Goal: Contribute content

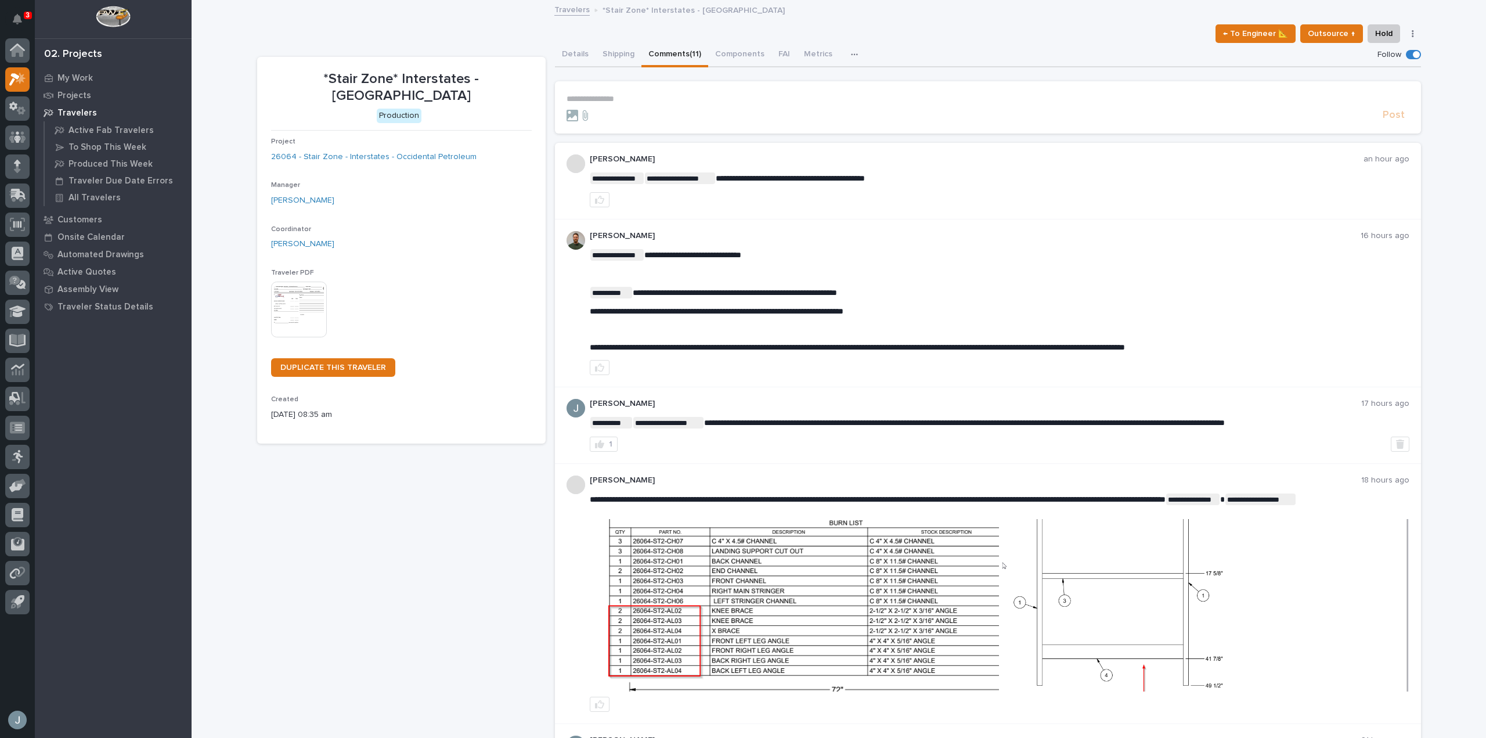
click at [605, 96] on p "**********" at bounding box center [987, 99] width 843 height 10
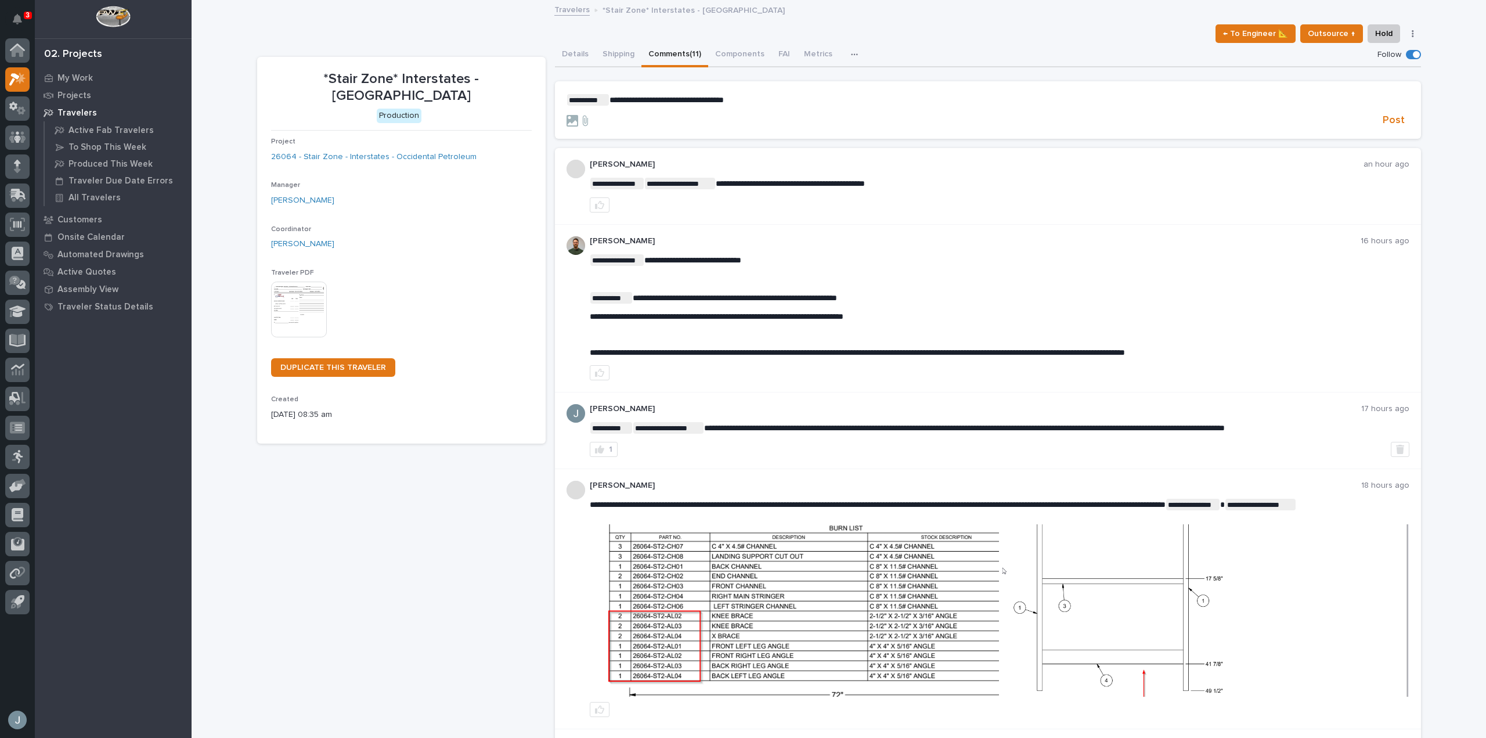
click at [778, 103] on p "**********" at bounding box center [987, 100] width 843 height 12
click at [566, 124] on icon at bounding box center [572, 121] width 12 height 12
click at [566, 115] on input "file" at bounding box center [566, 115] width 0 height 0
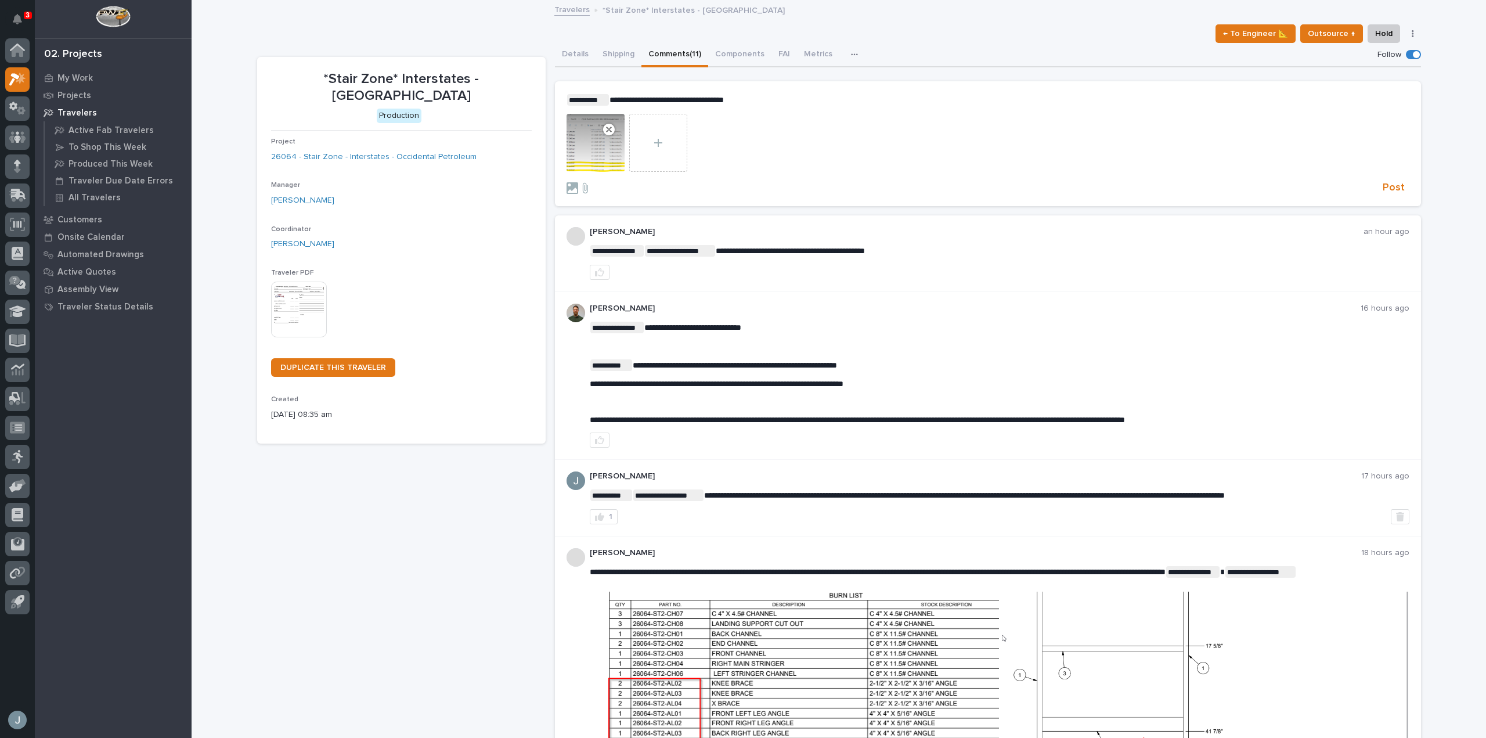
click at [792, 100] on p "**********" at bounding box center [987, 100] width 843 height 12
click at [1392, 185] on span "Post" at bounding box center [1394, 187] width 22 height 13
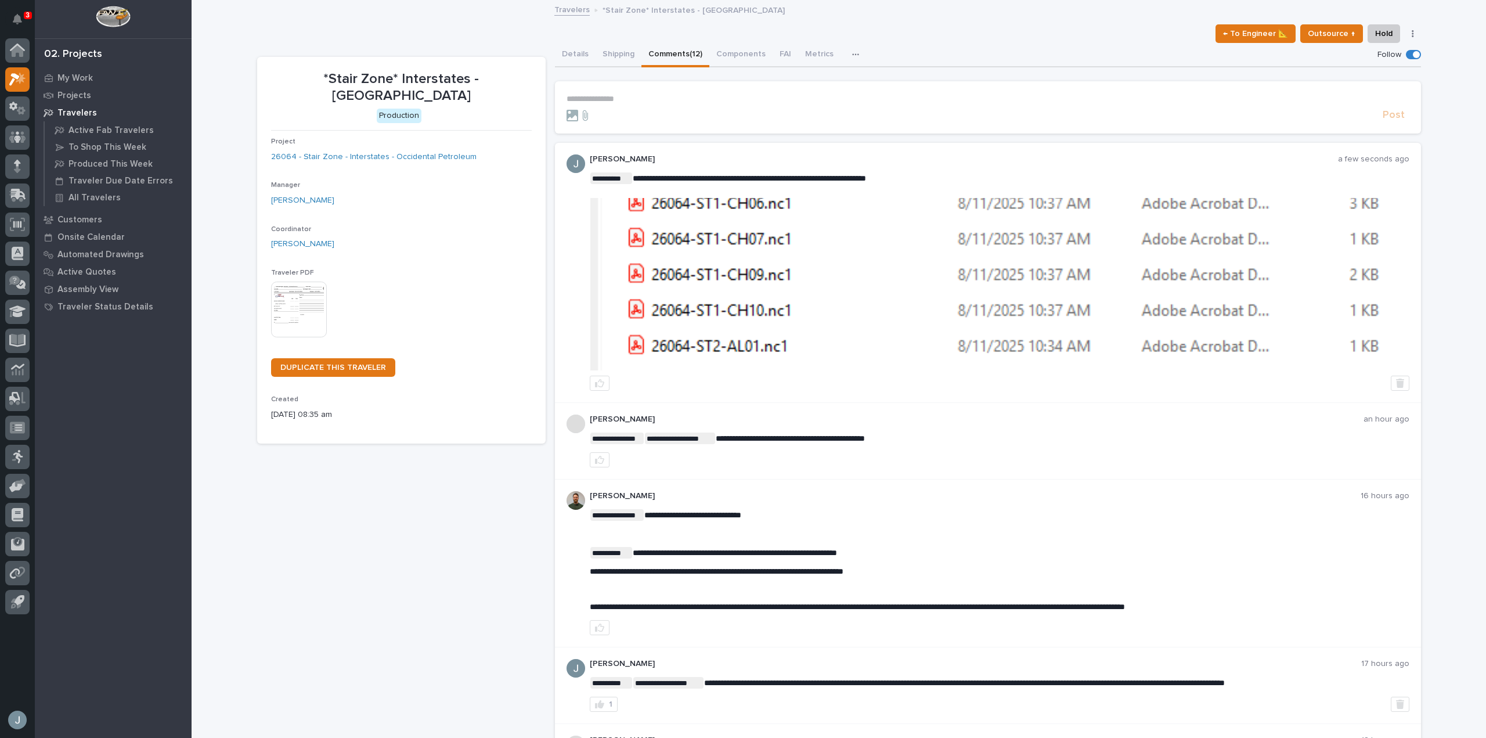
click at [934, 264] on img at bounding box center [999, 284] width 818 height 172
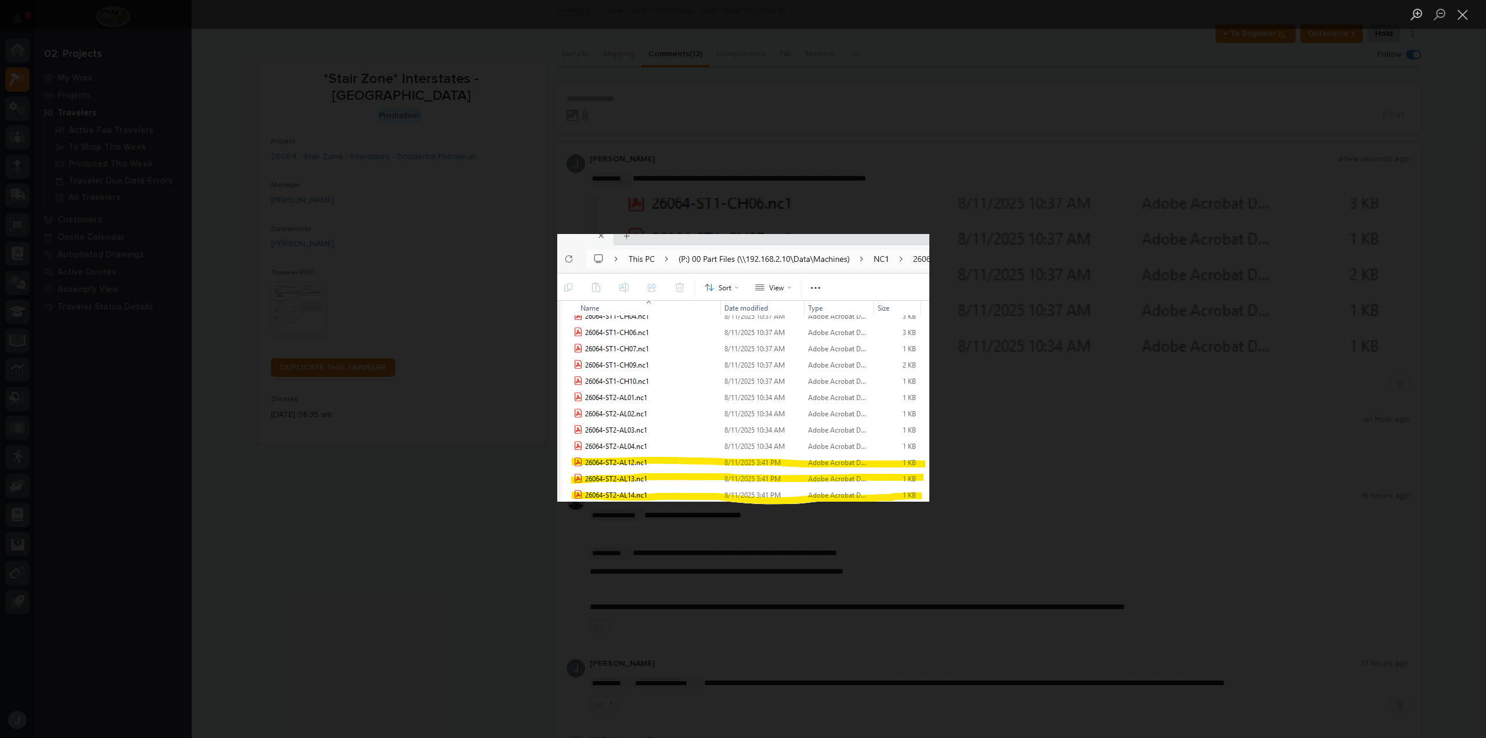
click at [1061, 99] on div "Lightbox" at bounding box center [743, 369] width 1486 height 738
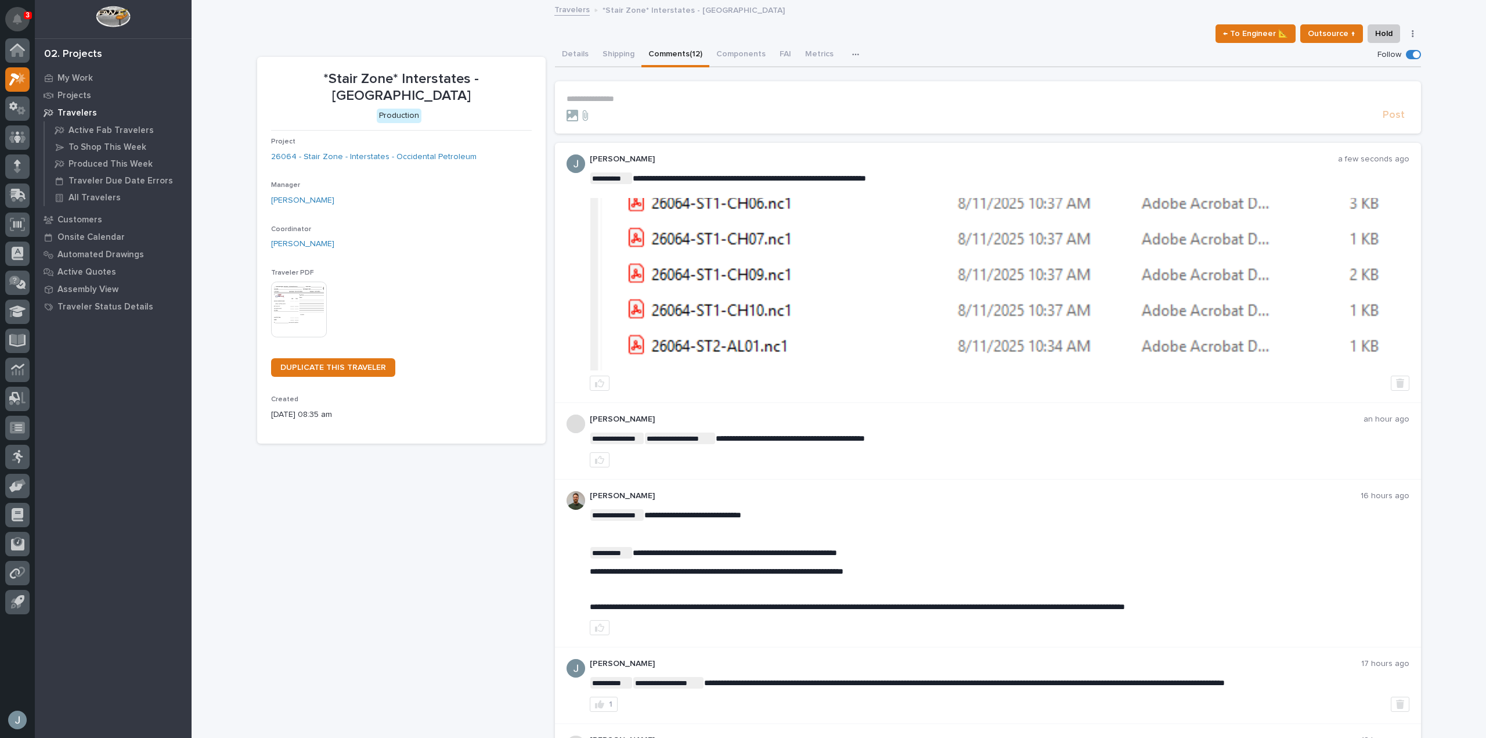
click at [25, 21] on button "Notifications" at bounding box center [17, 19] width 24 height 24
click at [942, 284] on img at bounding box center [999, 284] width 818 height 172
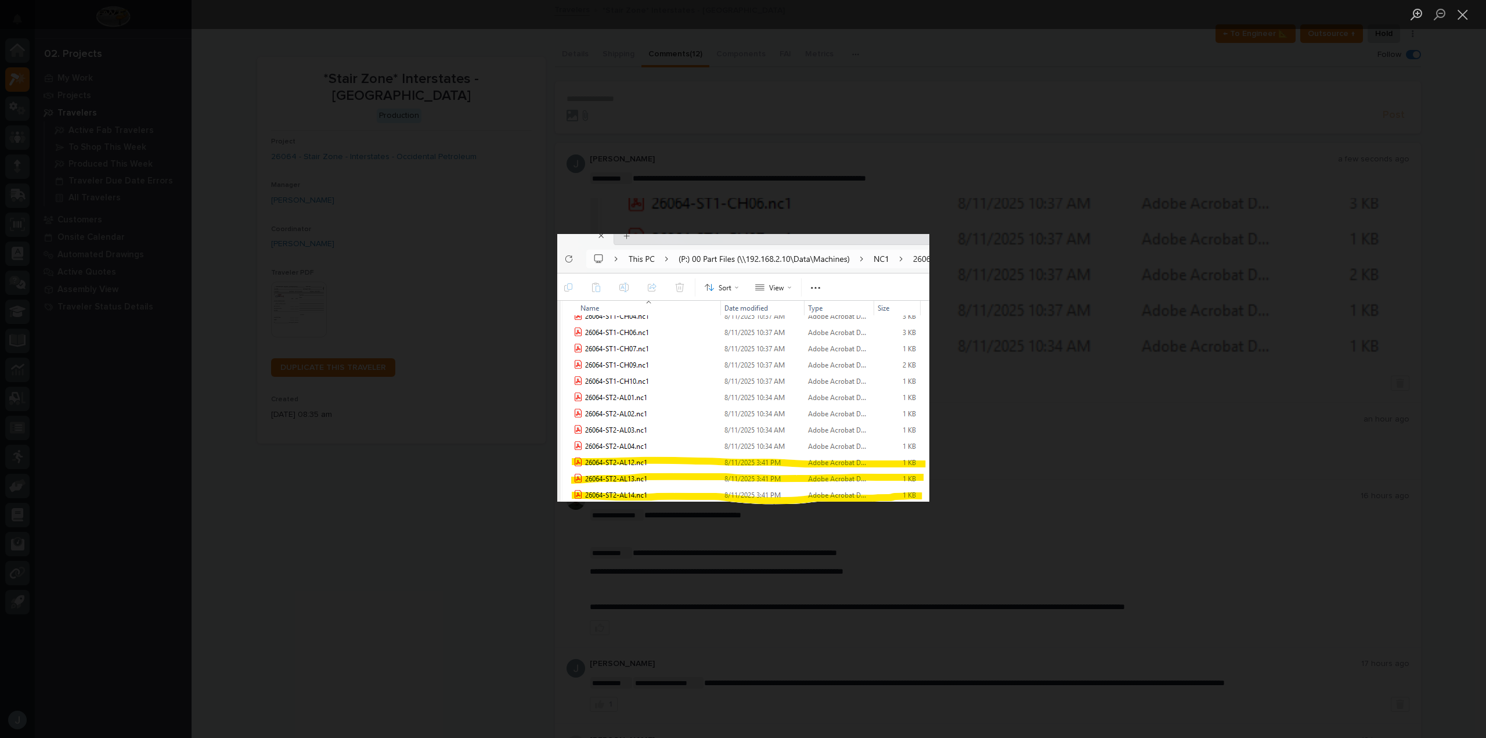
click at [1199, 465] on div "Lightbox" at bounding box center [743, 369] width 1486 height 738
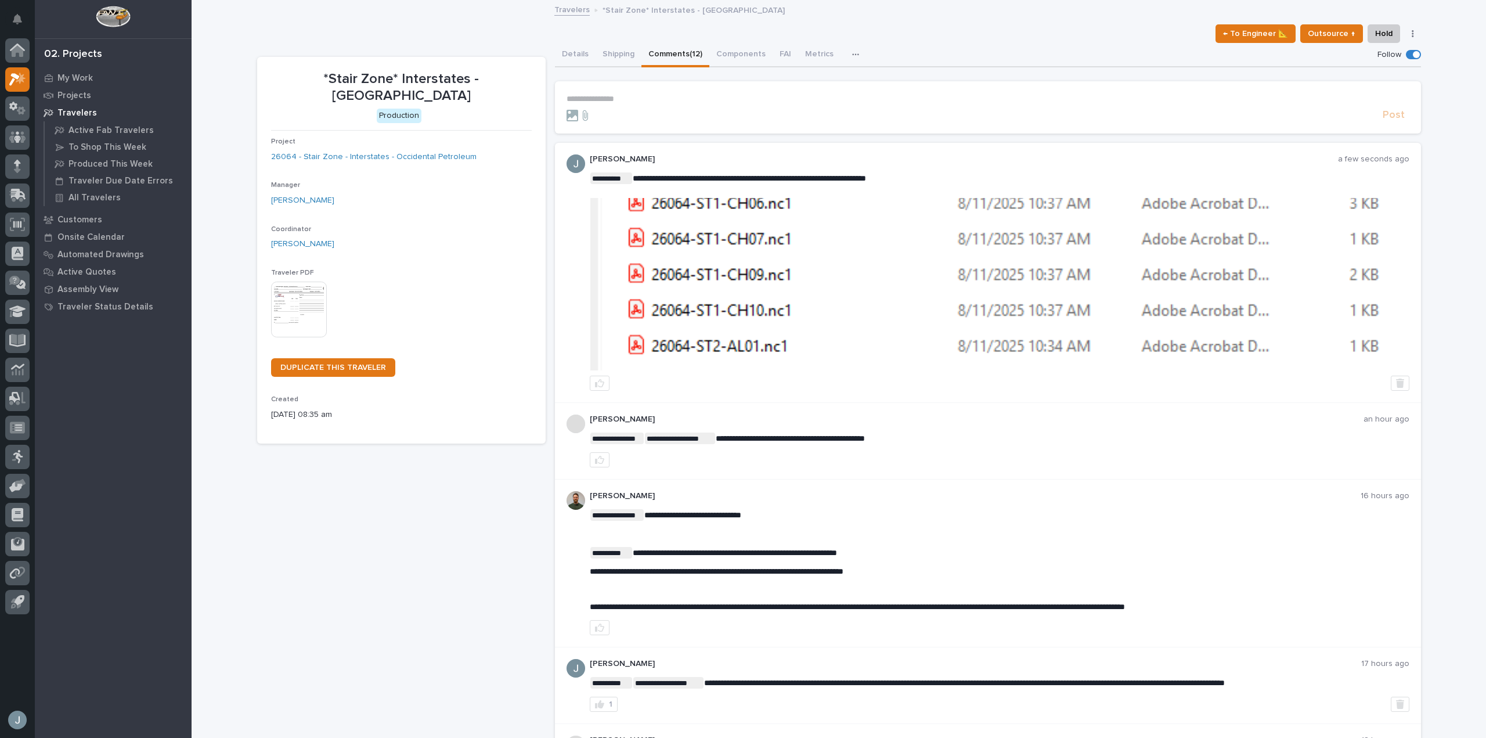
scroll to position [81, 0]
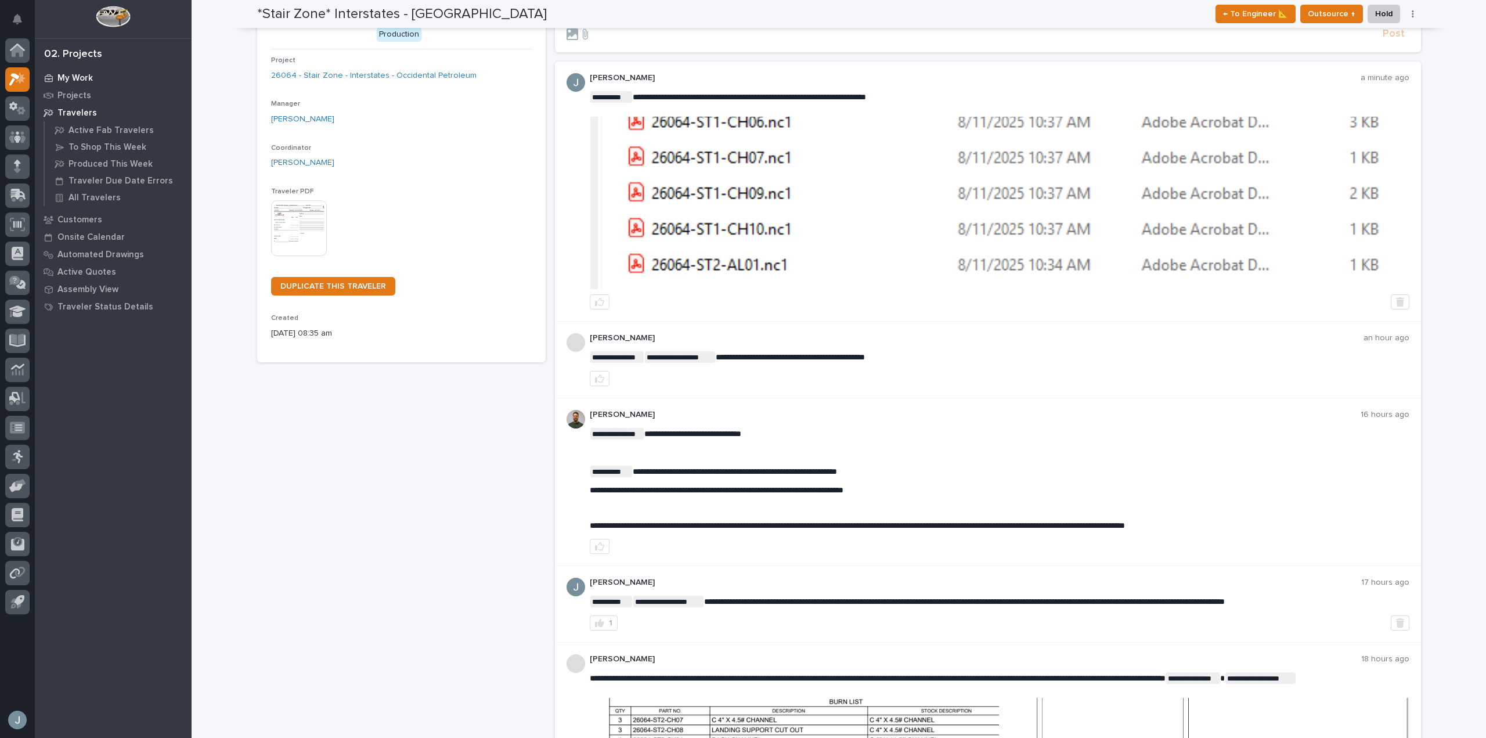
click at [63, 78] on p "My Work" at bounding box center [74, 78] width 35 height 10
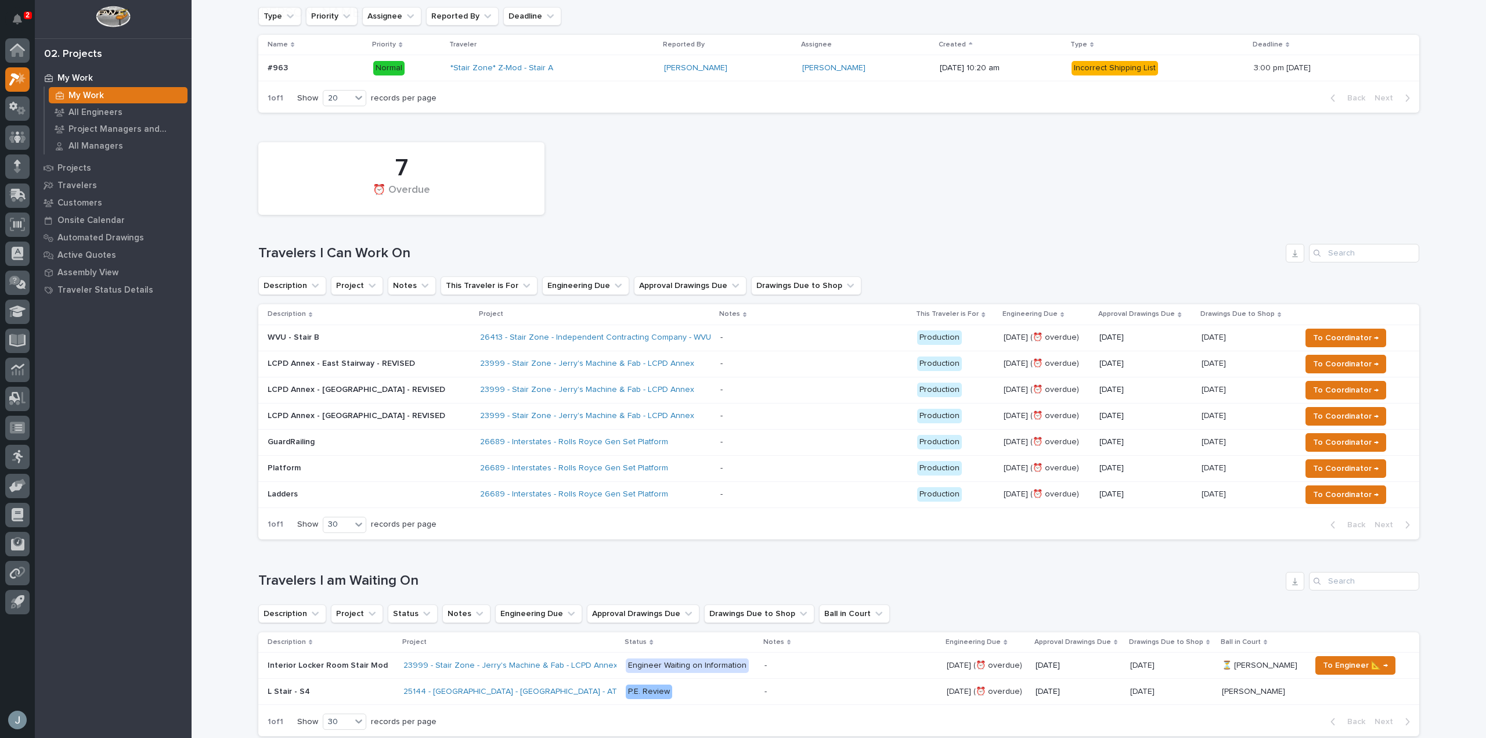
scroll to position [174, 0]
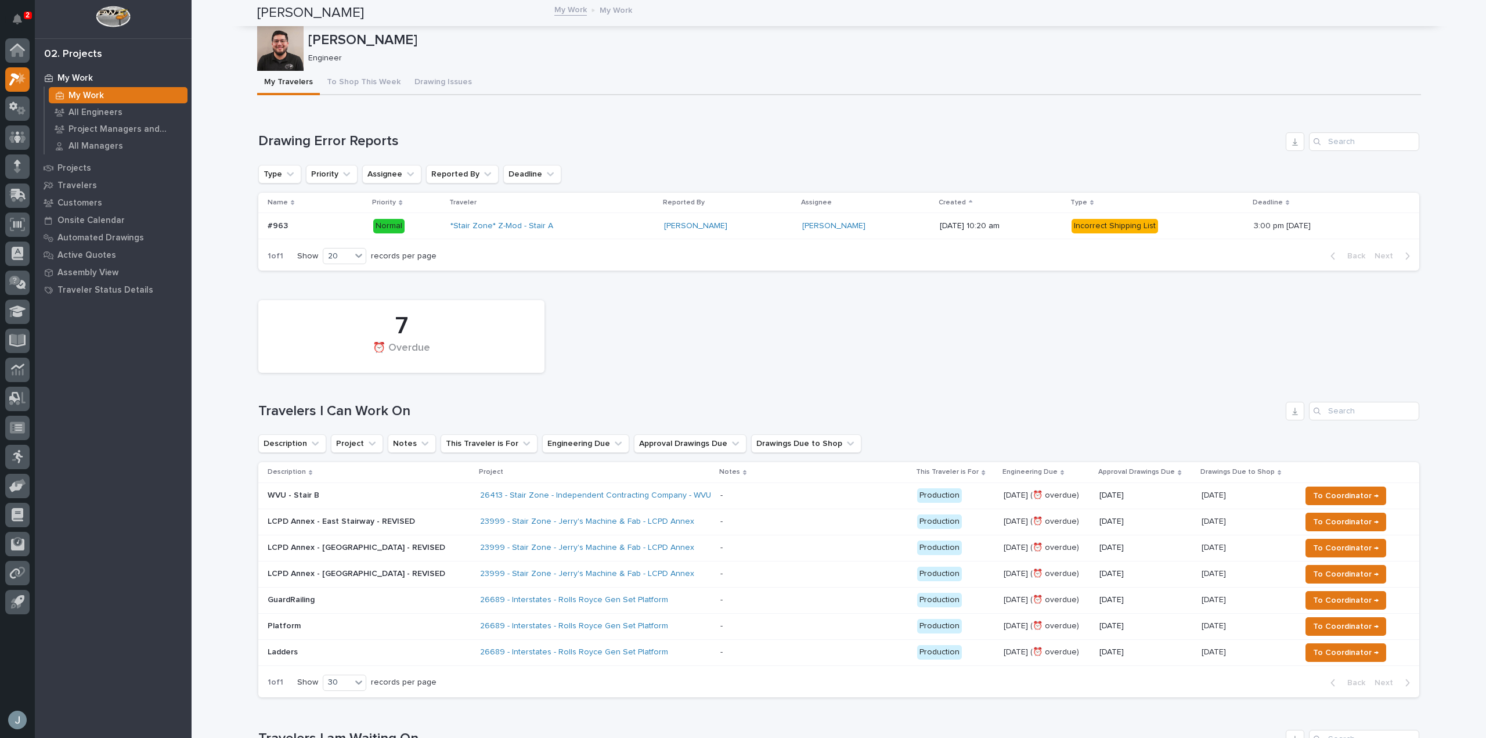
scroll to position [174, 0]
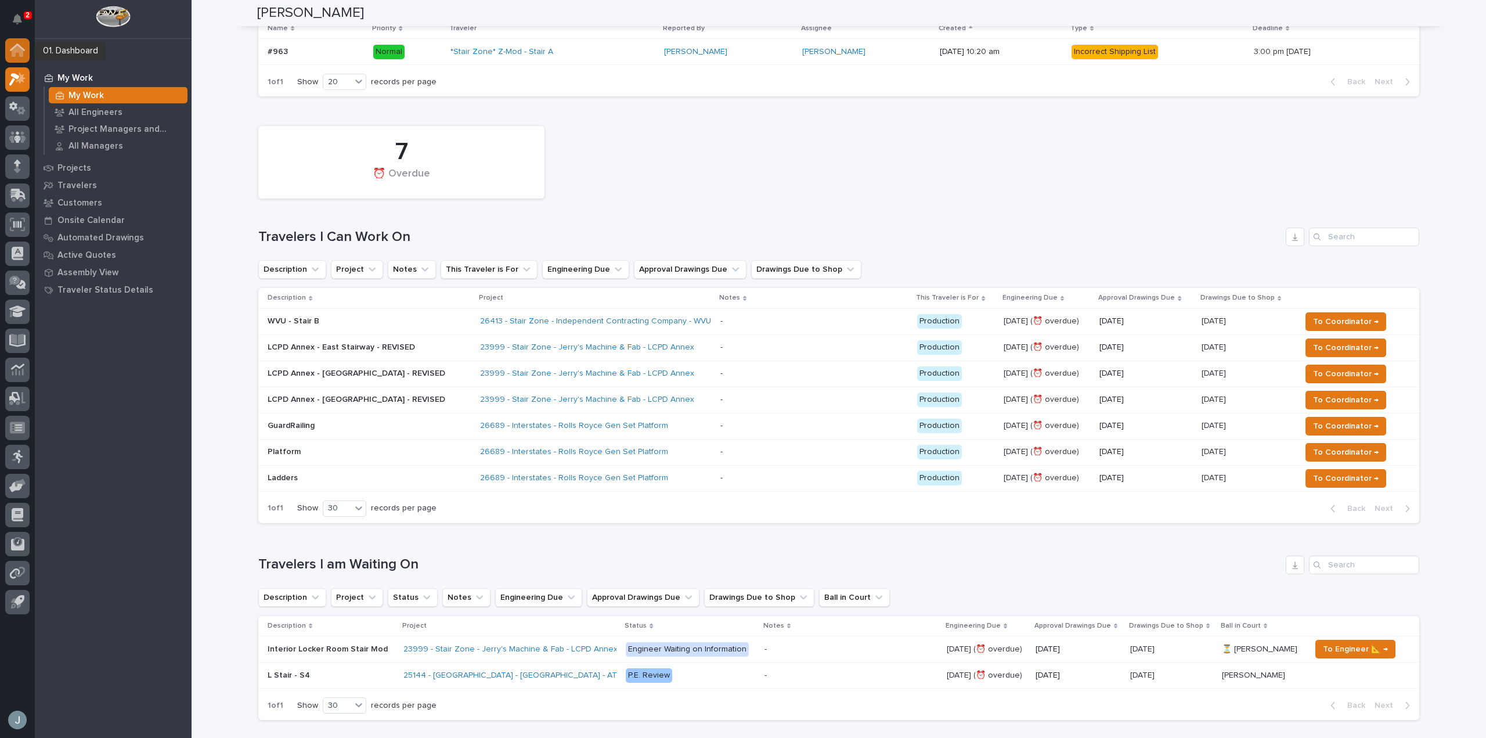
click at [13, 50] on icon at bounding box center [18, 51] width 12 height 12
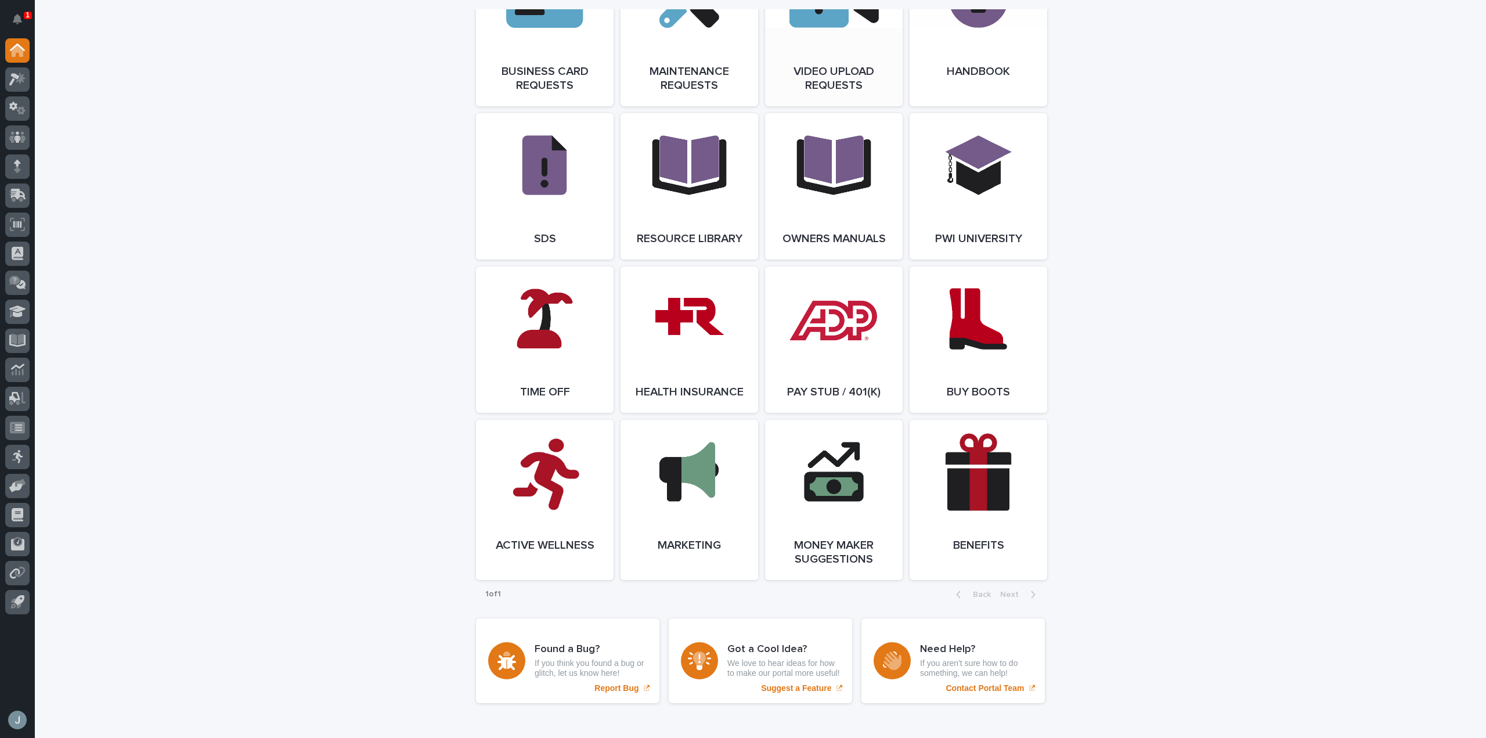
scroll to position [2001, 0]
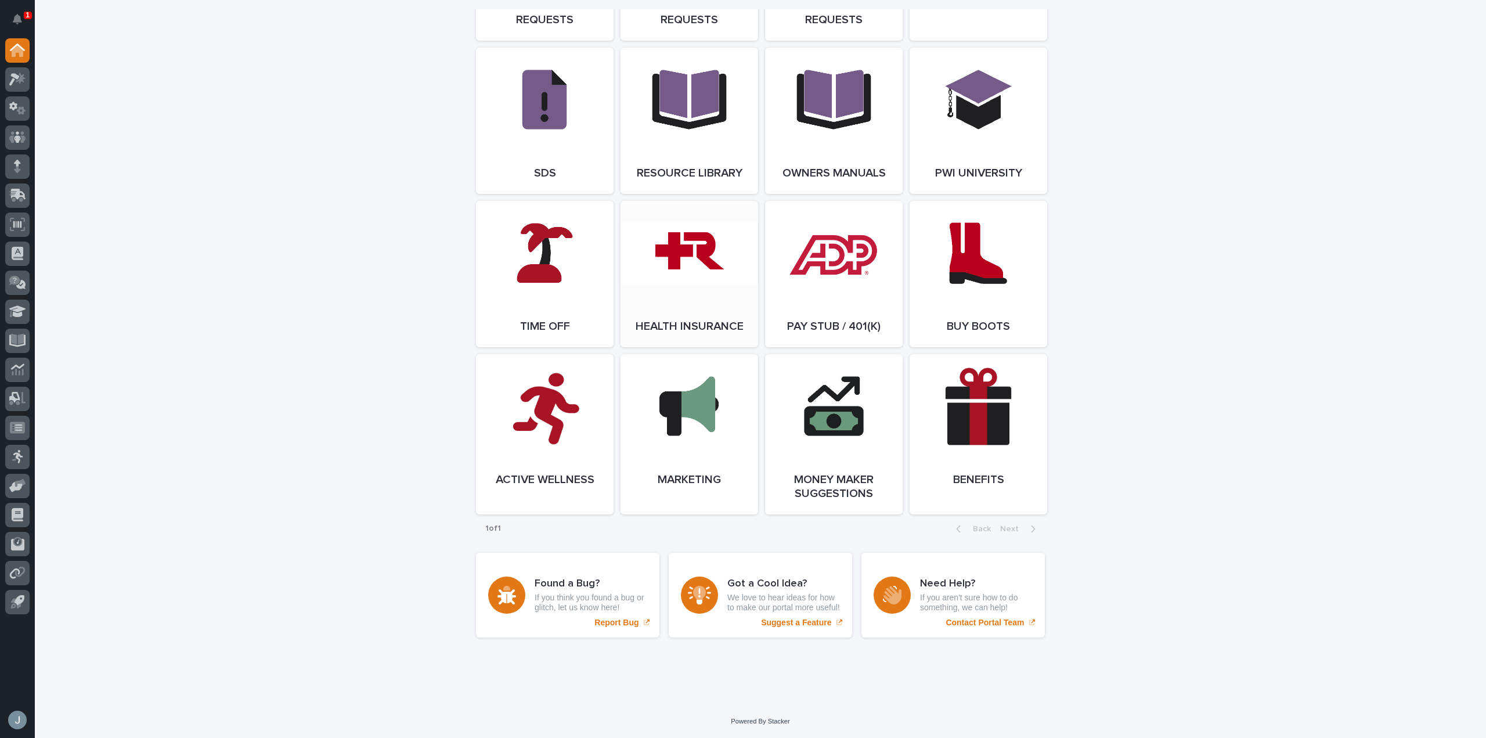
click at [719, 236] on link "Open Link" at bounding box center [689, 274] width 138 height 146
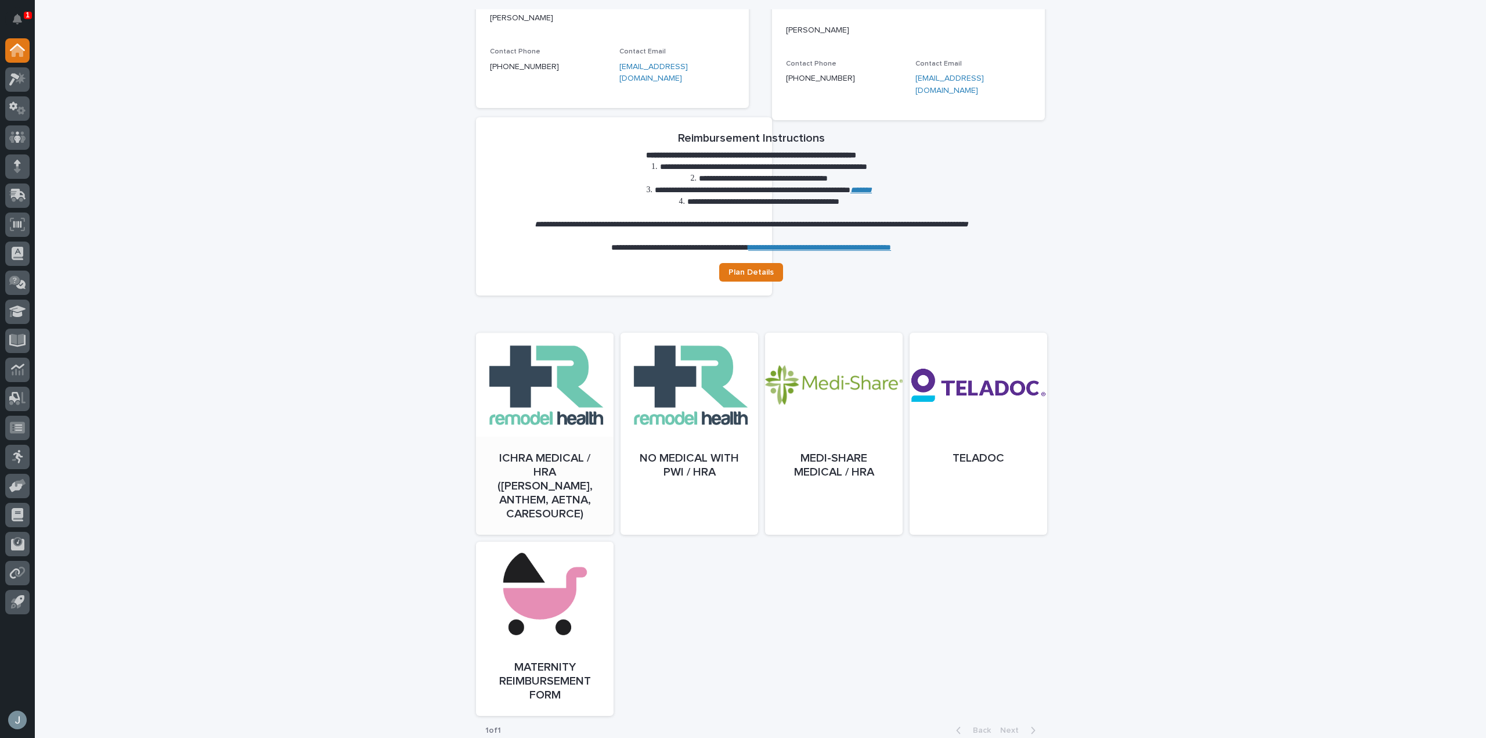
scroll to position [289, 0]
click at [565, 360] on link "Open" at bounding box center [545, 445] width 138 height 202
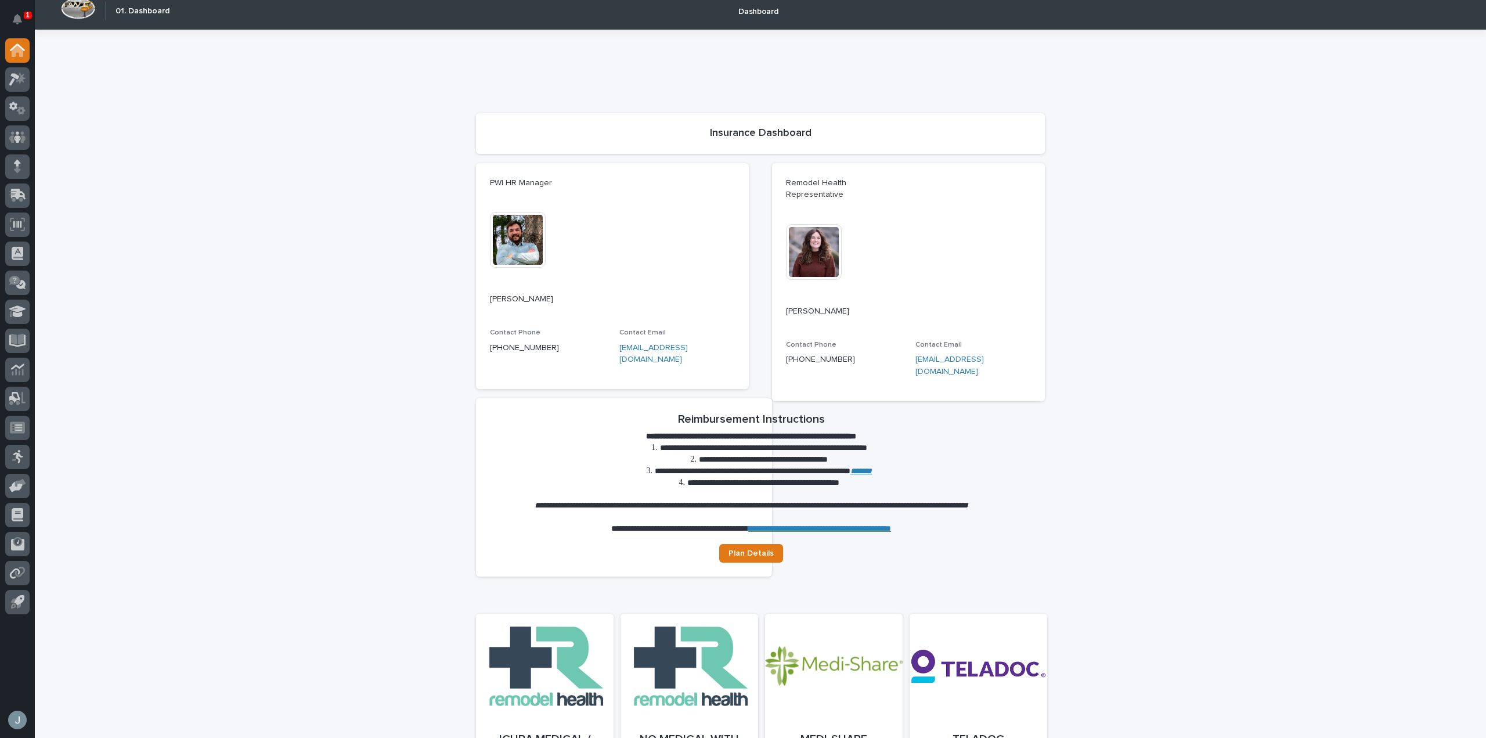
scroll to position [0, 0]
